Goal: Entertainment & Leisure: Consume media (video, audio)

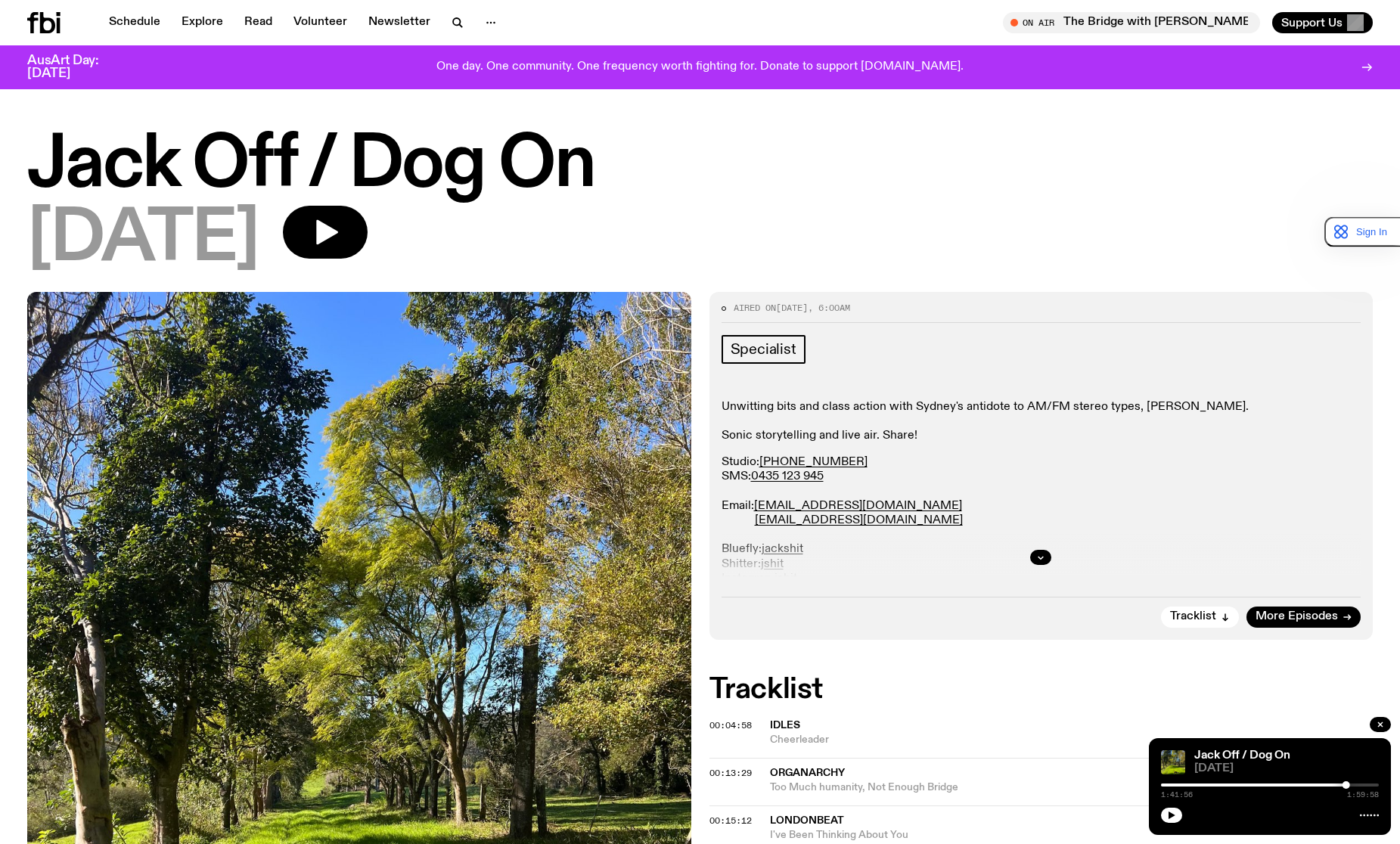
scroll to position [1352, 0]
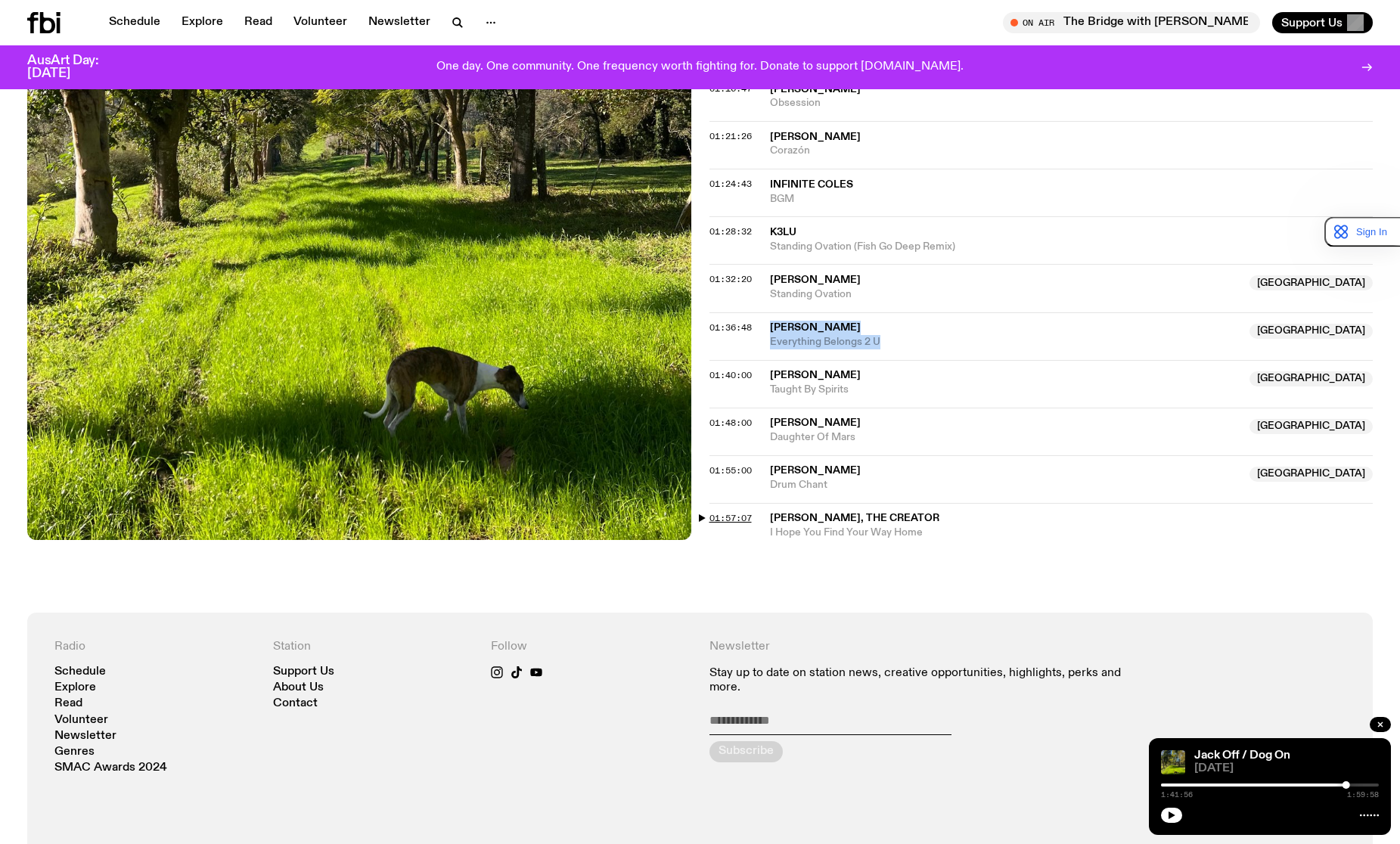
click at [734, 516] on span "01:57:07" at bounding box center [730, 517] width 43 height 12
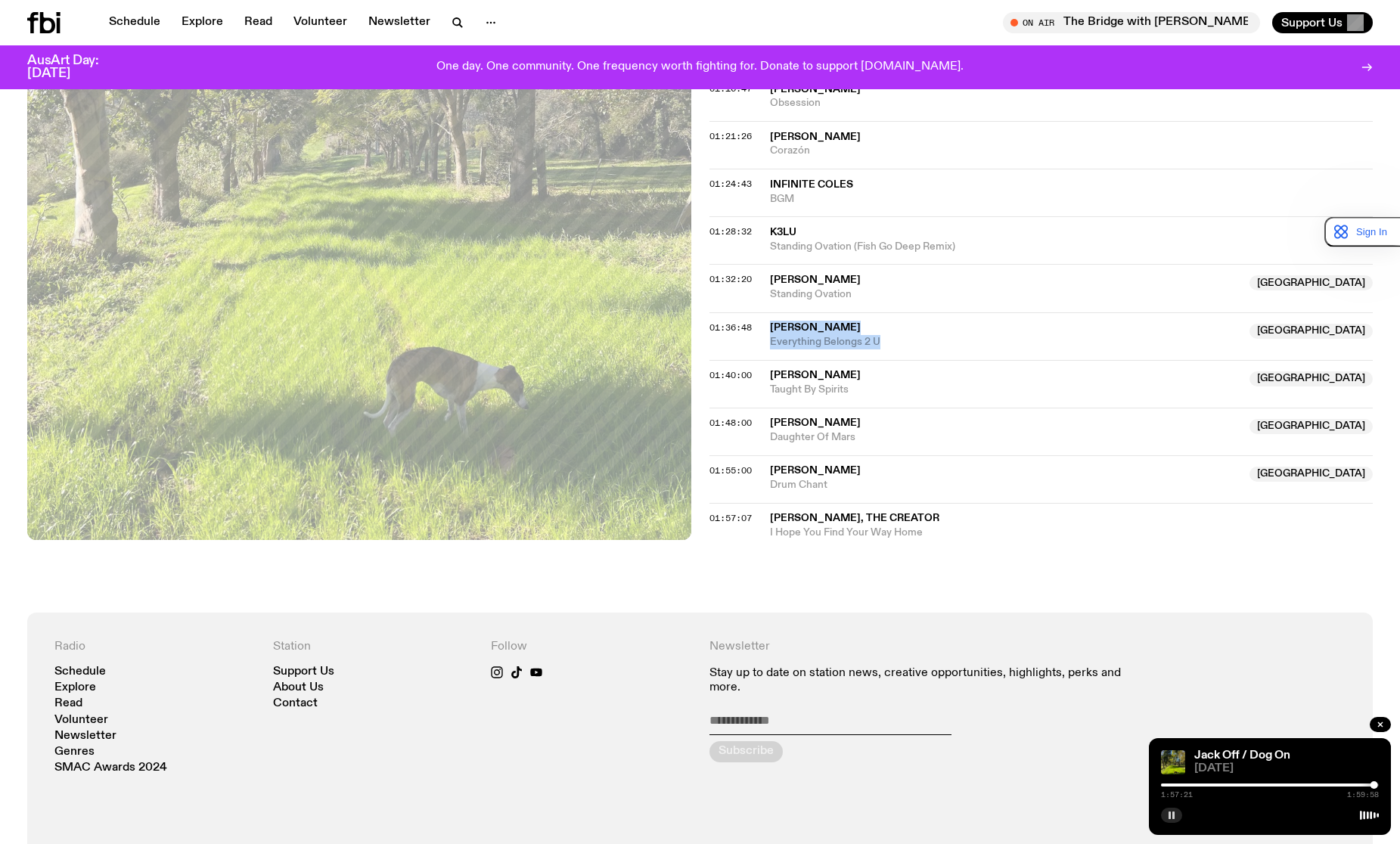
click at [1168, 819] on icon "button" at bounding box center [1172, 815] width 9 height 9
click at [1168, 818] on icon "button" at bounding box center [1172, 815] width 9 height 9
click at [1156, 817] on div "Jack Off / Dog On [DATE] 1:57:28 1:59:58" at bounding box center [1270, 786] width 242 height 97
click at [1175, 815] on icon "button" at bounding box center [1172, 815] width 9 height 9
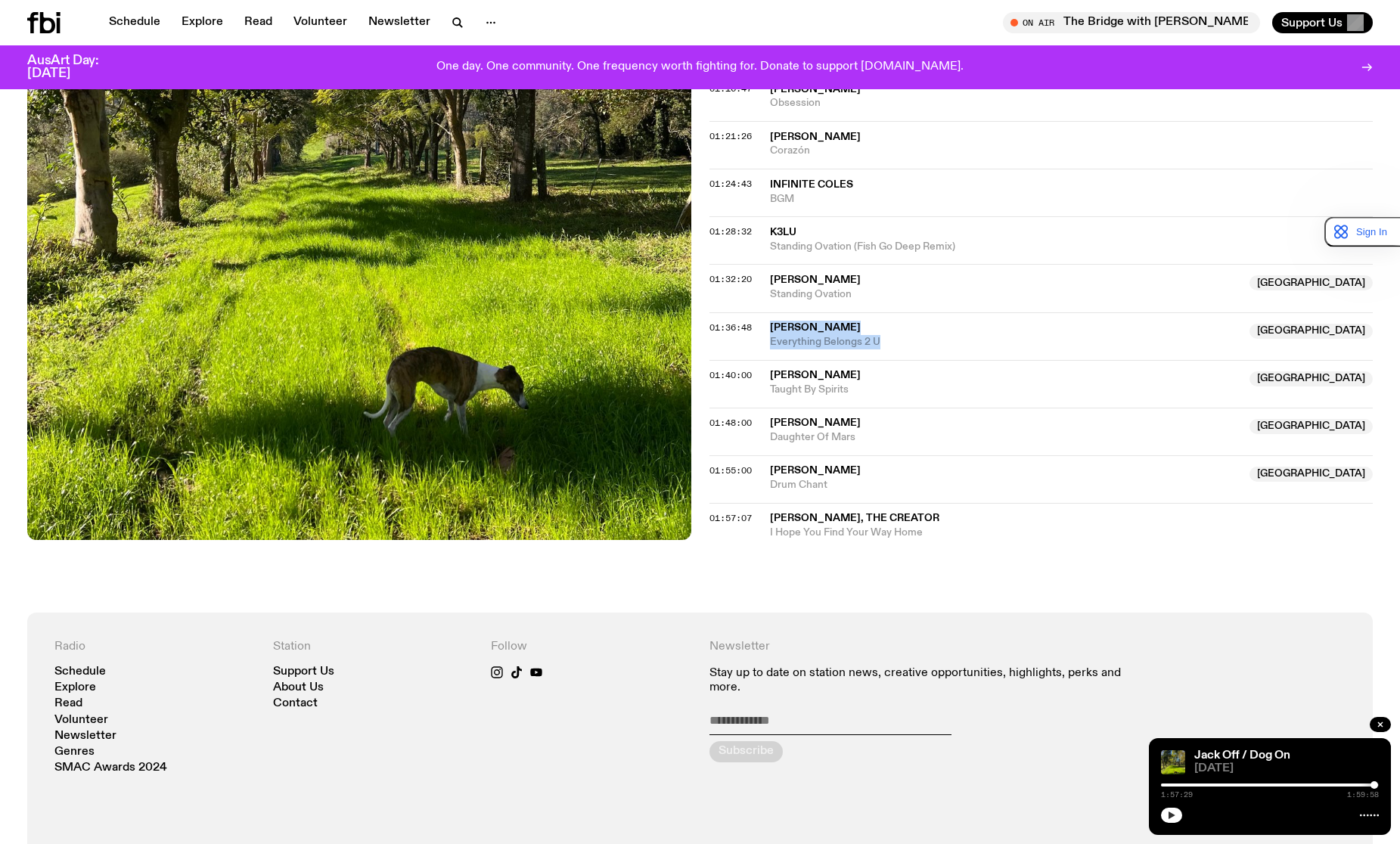
click at [1175, 815] on icon "button" at bounding box center [1172, 815] width 9 height 9
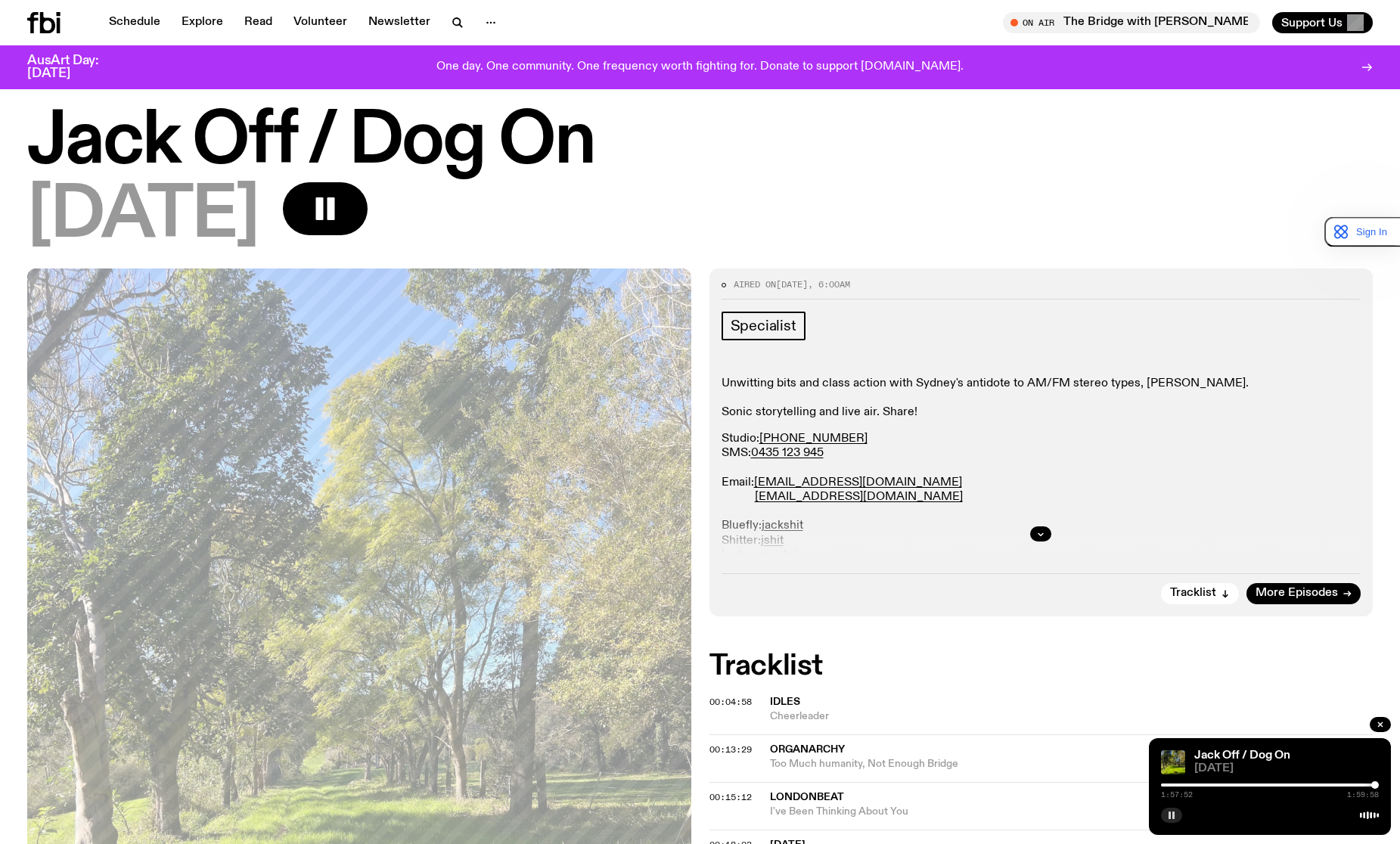
scroll to position [0, 0]
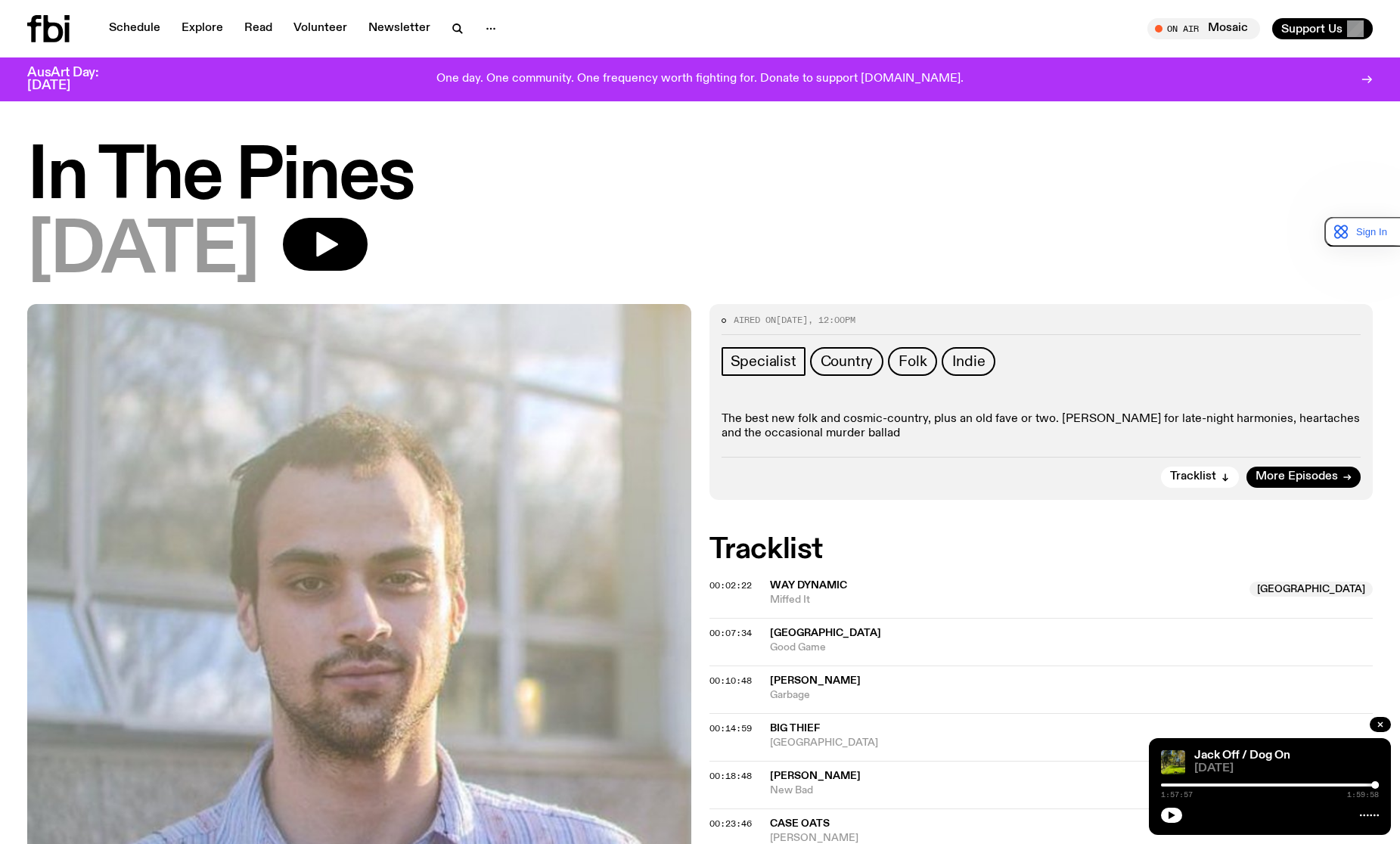
click at [1349, 488] on div "Aired on 12.08.25 , 12:00pm Specialist Country Folk Indie The best new folk and…" at bounding box center [1040, 402] width 664 height 196
click at [1351, 475] on link "More Episodes" at bounding box center [1303, 476] width 114 height 21
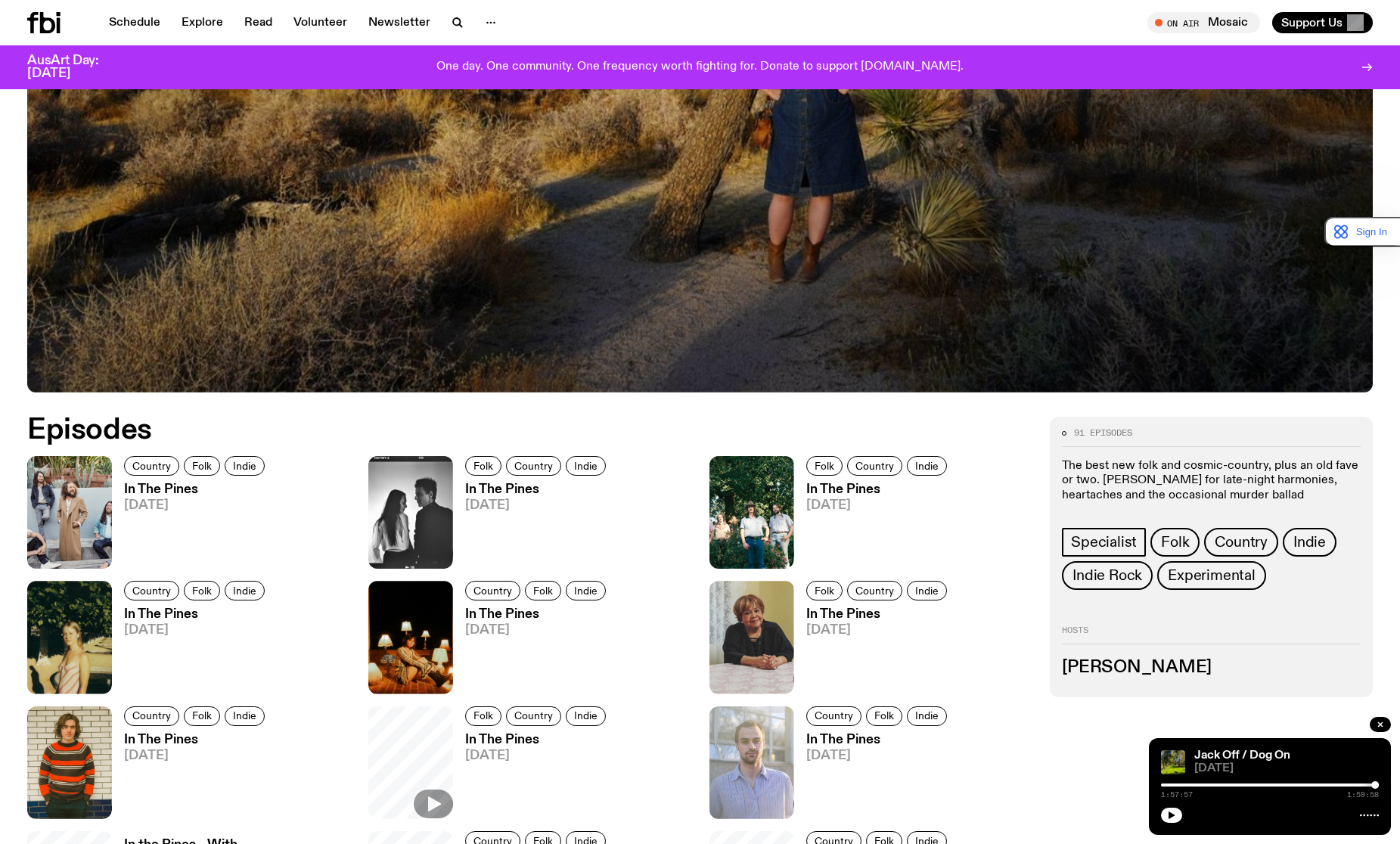
scroll to position [822, 0]
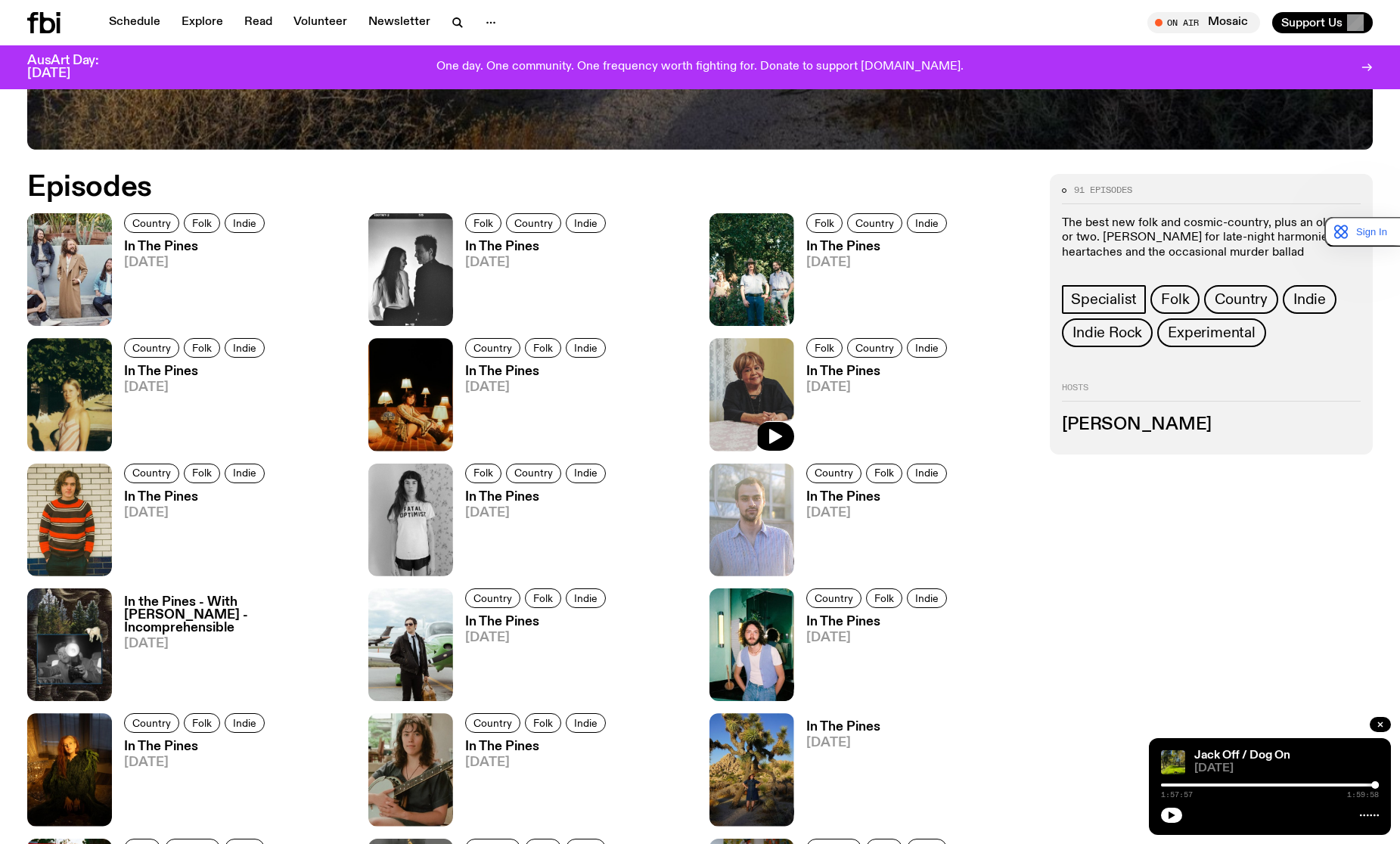
click at [762, 369] on img at bounding box center [752, 394] width 85 height 112
